Goal: Check status: Check status

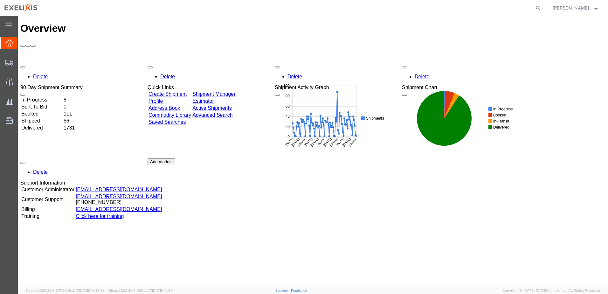
click at [543, 9] on form at bounding box center [538, 8] width 10 height 16
click at [542, 8] on icon at bounding box center [538, 7] width 9 height 9
type input "H363374"
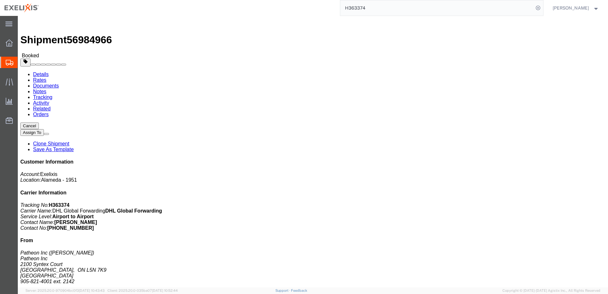
click link "Documents"
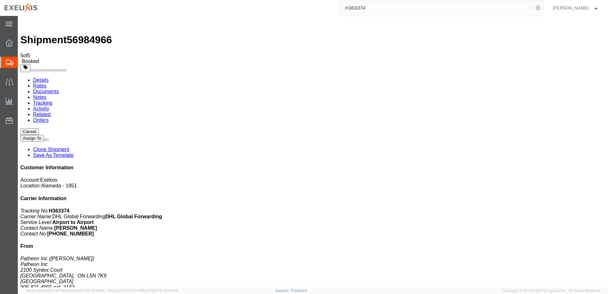
click at [40, 77] on link "Details" at bounding box center [41, 79] width 16 height 5
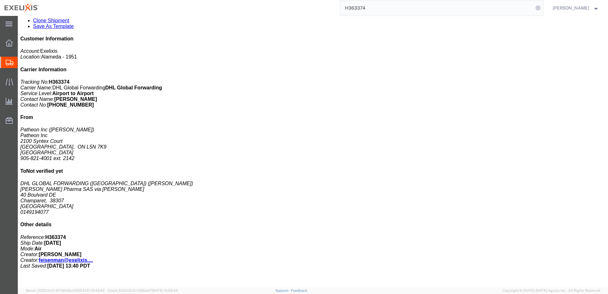
scroll to position [159, 0]
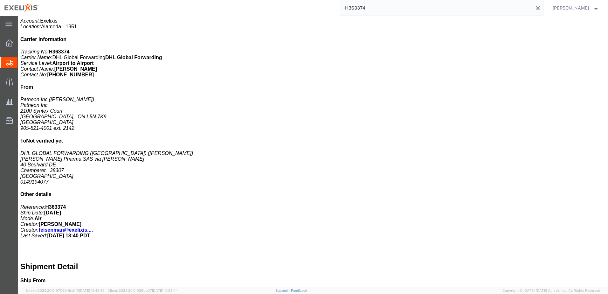
click h3 "[MEDICAL_DATA] ZA 20mg 30 Tab Btl"
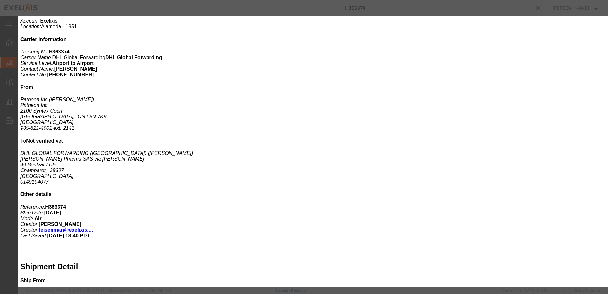
click span "button"
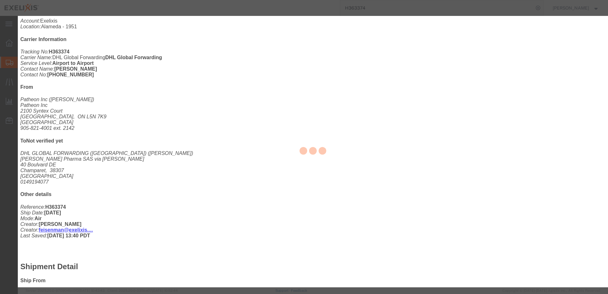
type input "FROM_15_TO_25"
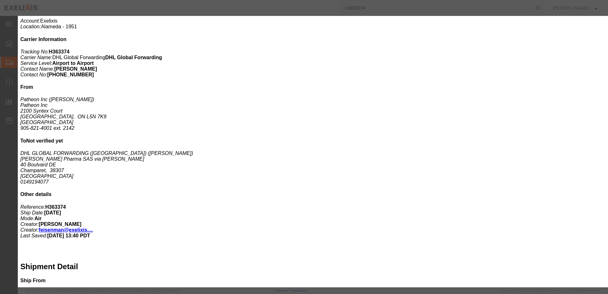
drag, startPoint x: 204, startPoint y: 131, endPoint x: 177, endPoint y: 130, distance: 27.3
click div "Model CXBWX"
click input "text"
paste input "CXBWX"
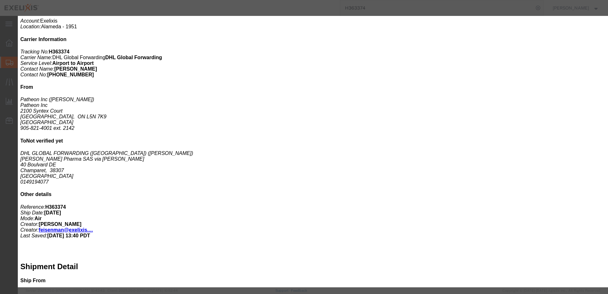
type input "CXBWX"
click button "Save & Close"
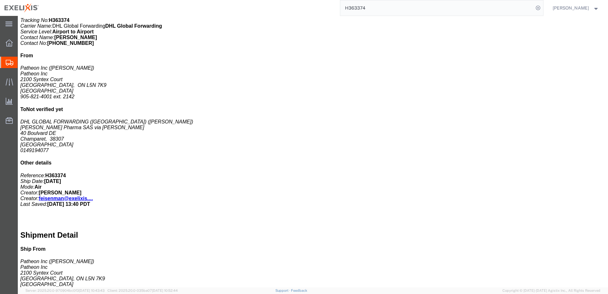
scroll to position [191, 0]
click div "[MEDICAL_DATA] ZA 40mg 30 Tab Btl Pieces: 50.00 Carton Total value: 5050.00 USD…"
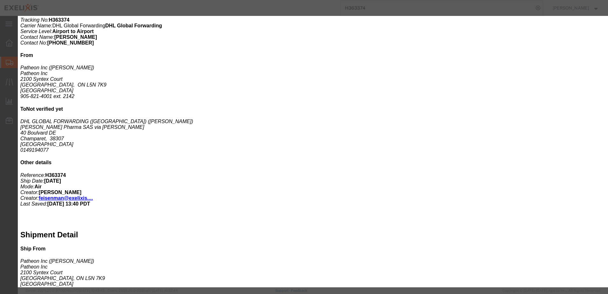
click span "button"
drag, startPoint x: 196, startPoint y: 129, endPoint x: 164, endPoint y: 133, distance: 32.7
click div "Product Name [MEDICAL_DATA] ZA 40mg 30 Tab Btl Pieces 50.00 Select Bag Barrels …"
click input "text"
paste input "CXBWW"
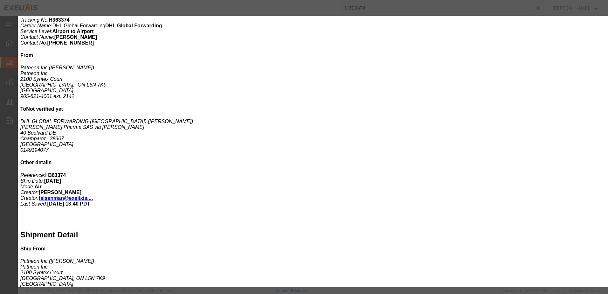
type input "CXBWW"
click button "Save & Close"
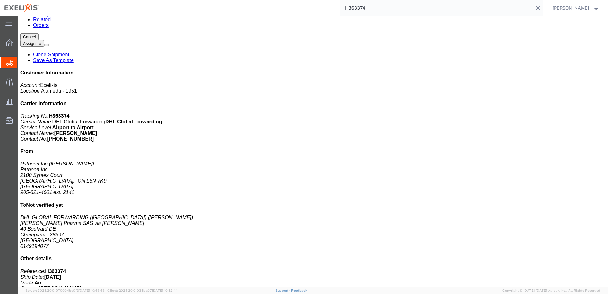
scroll to position [32, 0]
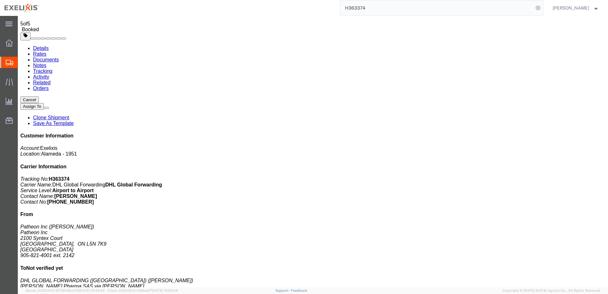
click link "Rates"
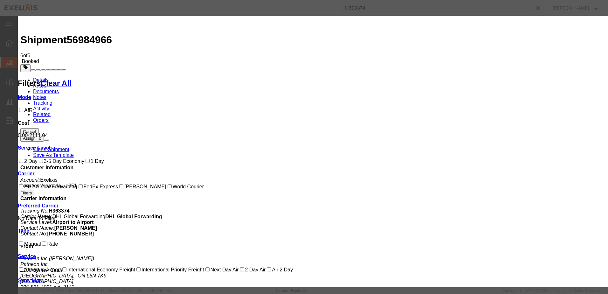
type input "5459"
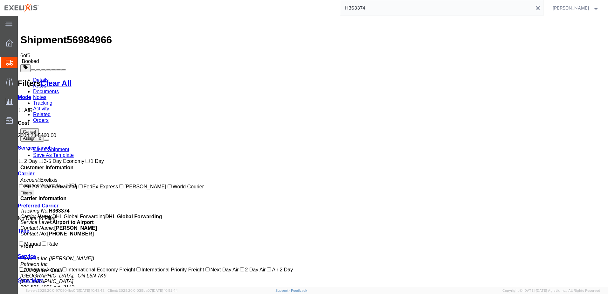
click at [59, 89] on link "Documents" at bounding box center [46, 91] width 26 height 5
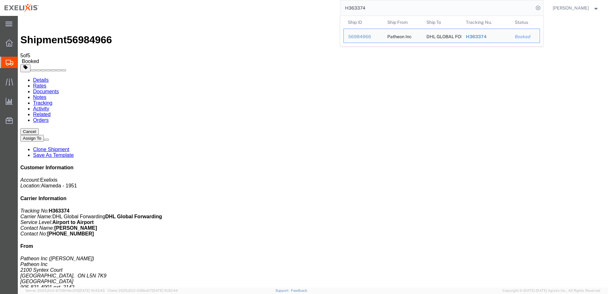
drag, startPoint x: 379, startPoint y: 7, endPoint x: 343, endPoint y: 7, distance: 36.2
click at [343, 7] on div "H363374 Ship ID Ship From Ship To Tracking Nu. Status Ship ID 56984966 Ship Fro…" at bounding box center [293, 8] width 500 height 16
click at [27, 24] on img at bounding box center [24, 22] width 8 height 8
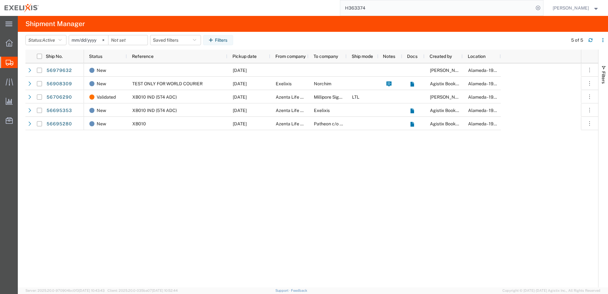
click at [383, 8] on input "H363374" at bounding box center [436, 7] width 193 height 15
type input "H385457"
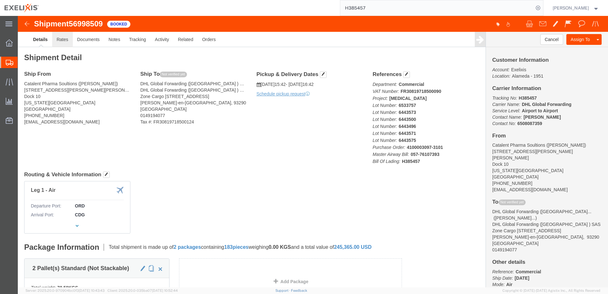
click link "Rates"
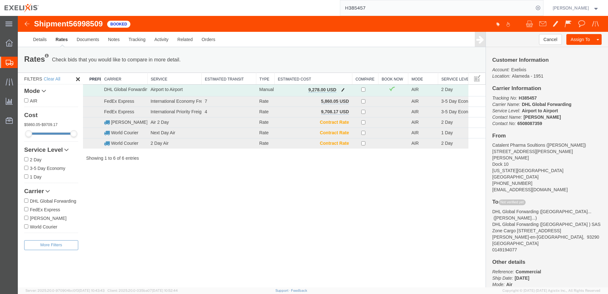
click at [342, 89] on span "button" at bounding box center [342, 89] width 3 height 4
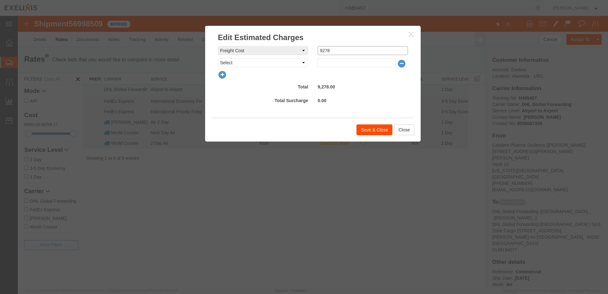
click at [306, 50] on div "freightCost Select AES Filing Accessorial Delivery Charge Additional Invoice De…" at bounding box center [313, 50] width 200 height 9
type input "16890.05"
click at [306, 61] on select "Select AES Filing Accessorial Delivery Charge Additional Invoice Details Addres…" at bounding box center [263, 62] width 90 height 9
click at [306, 62] on select "Select AES Filing Accessorial Delivery Charge Additional Invoice Details Addres…" at bounding box center [263, 62] width 90 height 9
click at [371, 129] on button "Save & Close" at bounding box center [374, 129] width 36 height 11
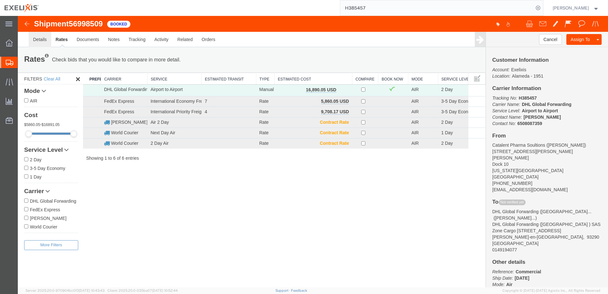
click at [39, 39] on link "Details" at bounding box center [40, 39] width 23 height 15
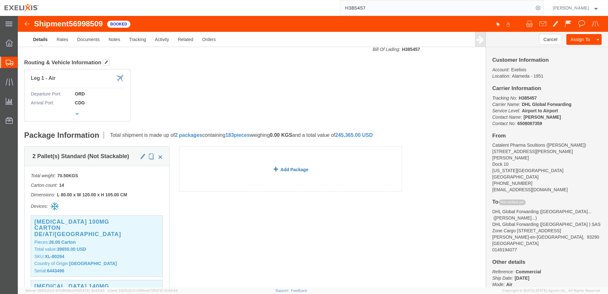
scroll to position [127, 0]
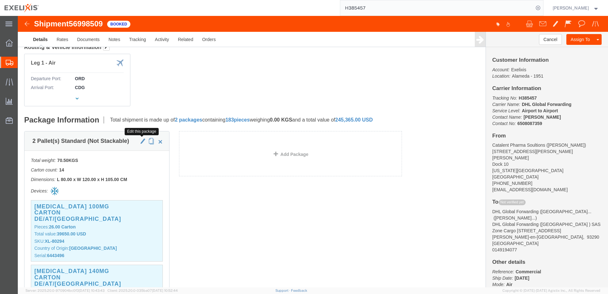
click span "button"
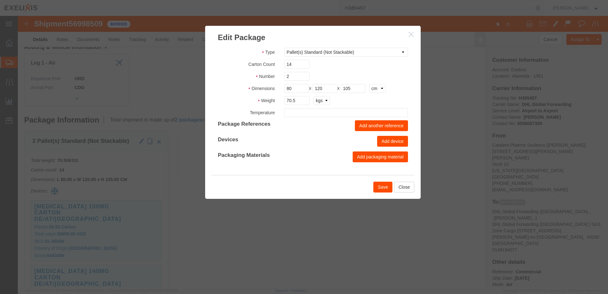
type input "FROM_15_TO_25"
drag, startPoint x: 277, startPoint y: 85, endPoint x: 262, endPoint y: 85, distance: 14.9
click div "70.5 kgs lbs"
drag, startPoint x: 267, startPoint y: 117, endPoint x: 265, endPoint y: 119, distance: 3.6
click div "Type BCK Boxes BIOSYSTEM I BIOSYSTEM II BIOSYSTEM III Bale(s) Basket(s) Bolt(s)…"
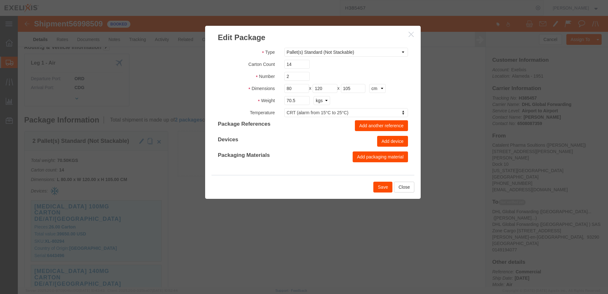
click button "Save"
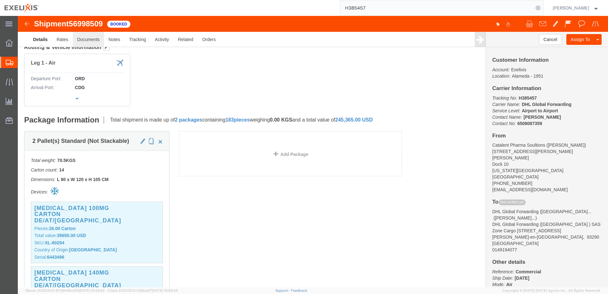
click link "Documents"
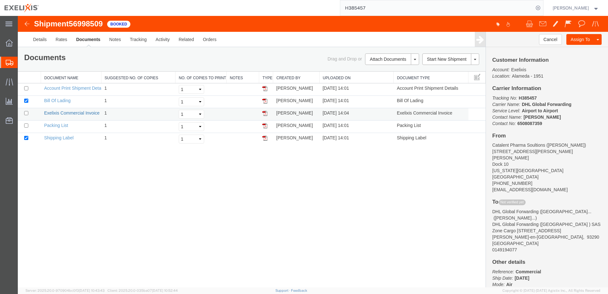
click at [68, 113] on link "Exelixis Commercial Invoice" at bounding box center [71, 112] width 55 height 5
click at [42, 39] on link "Details" at bounding box center [40, 39] width 23 height 15
